Goal: Find specific fact: Find specific fact

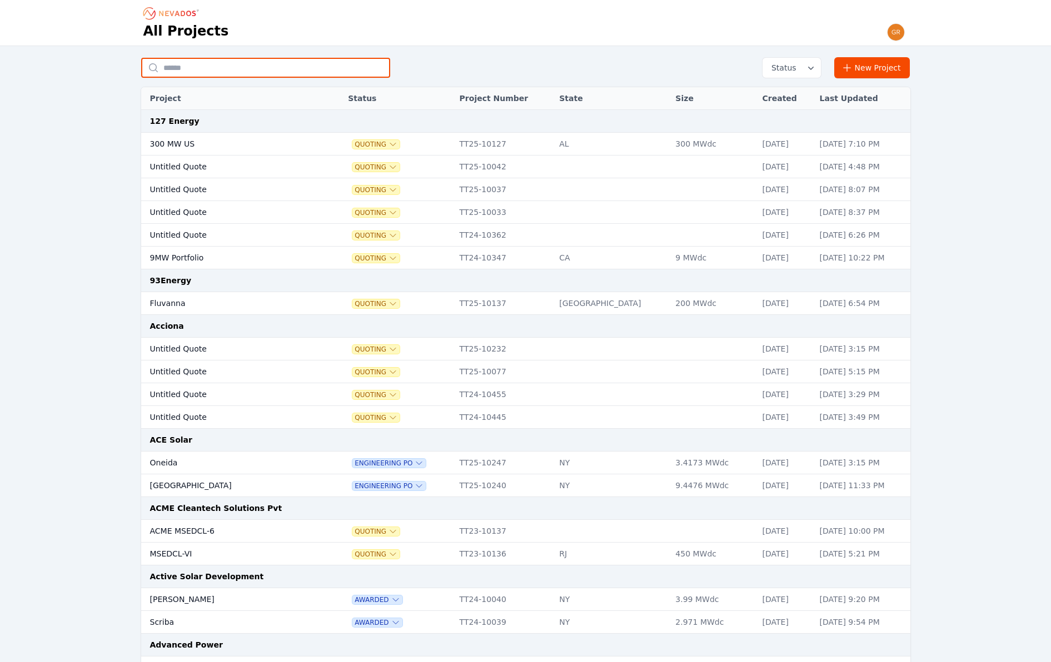
click at [228, 72] on input "text" at bounding box center [265, 68] width 249 height 20
type input "******"
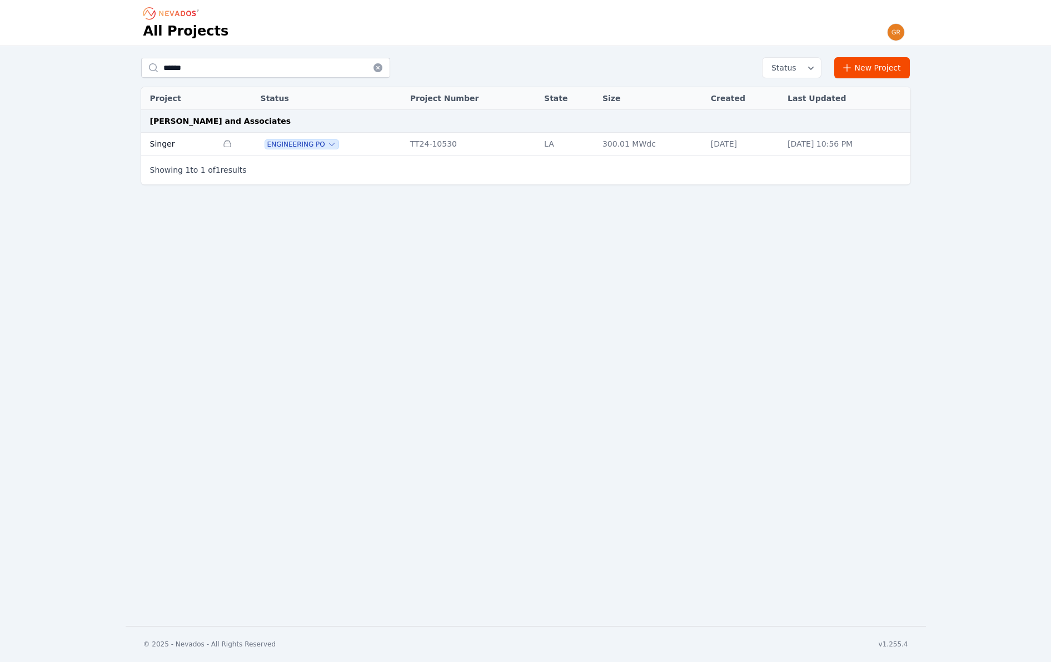
click at [164, 146] on td "Singer" at bounding box center [179, 144] width 77 height 23
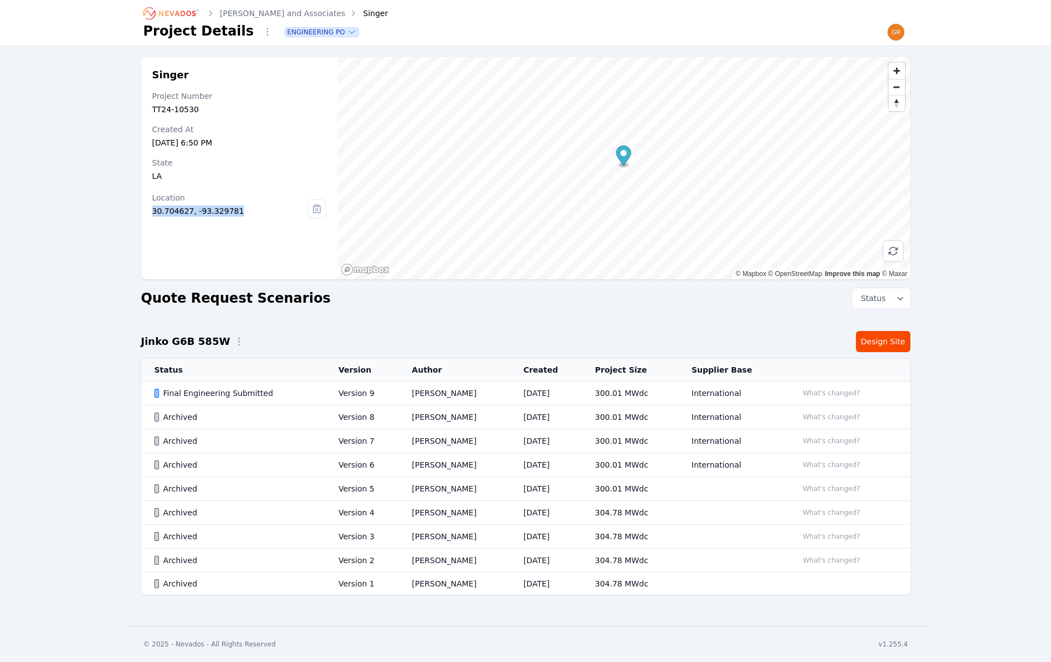
drag, startPoint x: 236, startPoint y: 211, endPoint x: 141, endPoint y: 209, distance: 95.0
click at [141, 209] on div "Singer Project Number TT24-10530 Created At [DATE] 6:50 PM State [US_STATE] Loc…" at bounding box center [239, 168] width 197 height 222
copy div "30.704627, -93.329781"
